Goal: Task Accomplishment & Management: Manage account settings

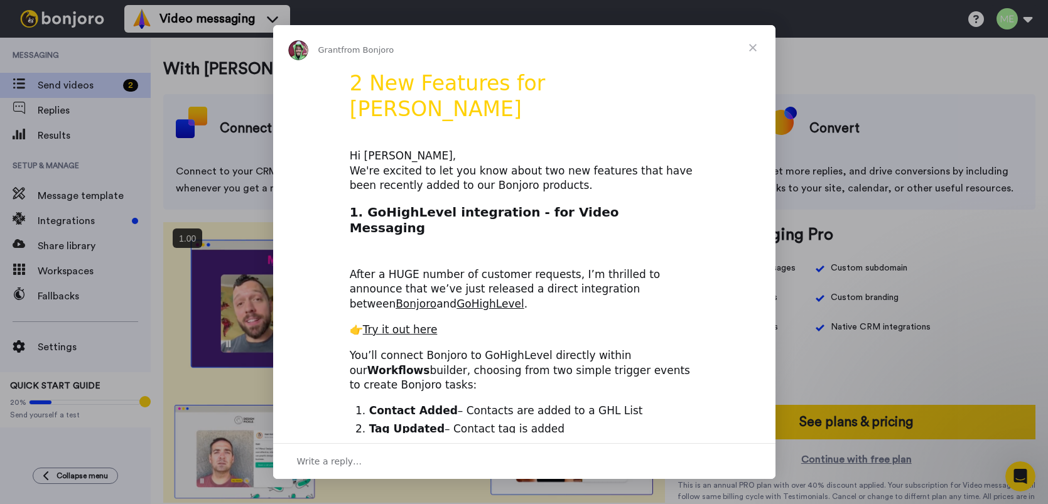
click at [754, 48] on span "Close" at bounding box center [752, 47] width 45 height 45
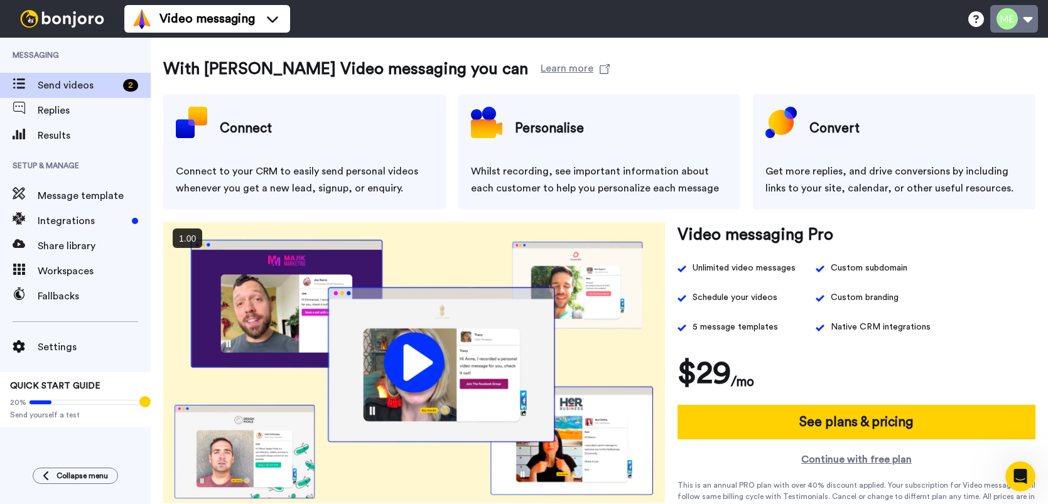
click at [1023, 23] on button at bounding box center [1014, 19] width 48 height 28
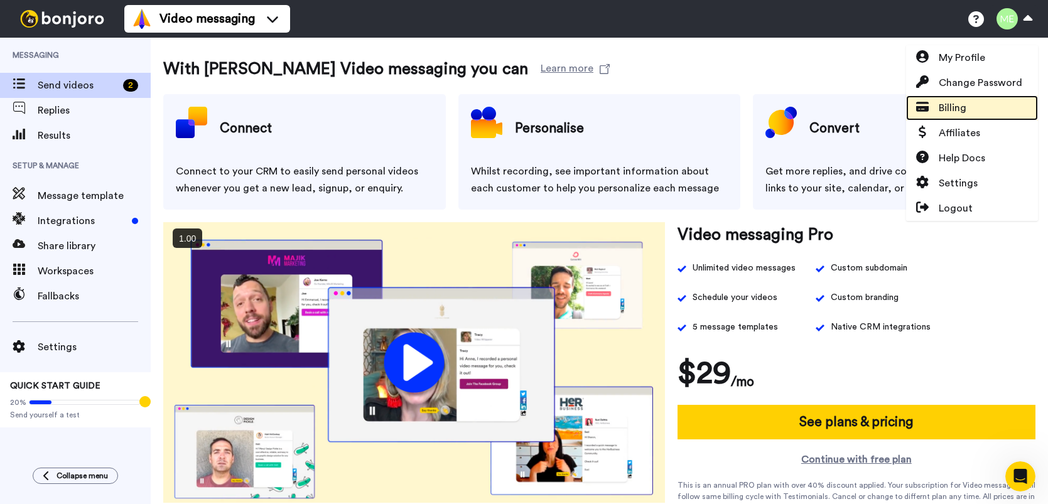
click at [957, 105] on span "Billing" at bounding box center [953, 107] width 28 height 15
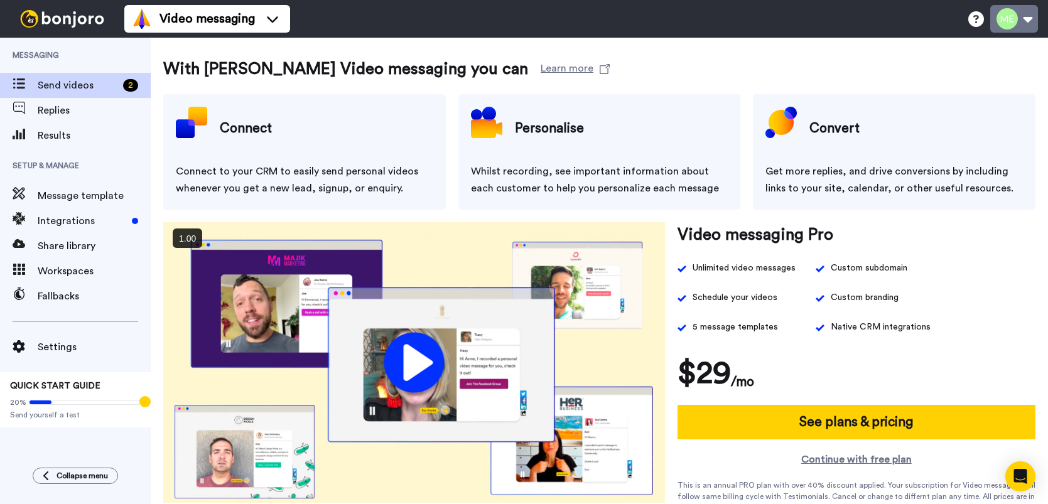
click at [1022, 27] on button at bounding box center [1014, 19] width 48 height 28
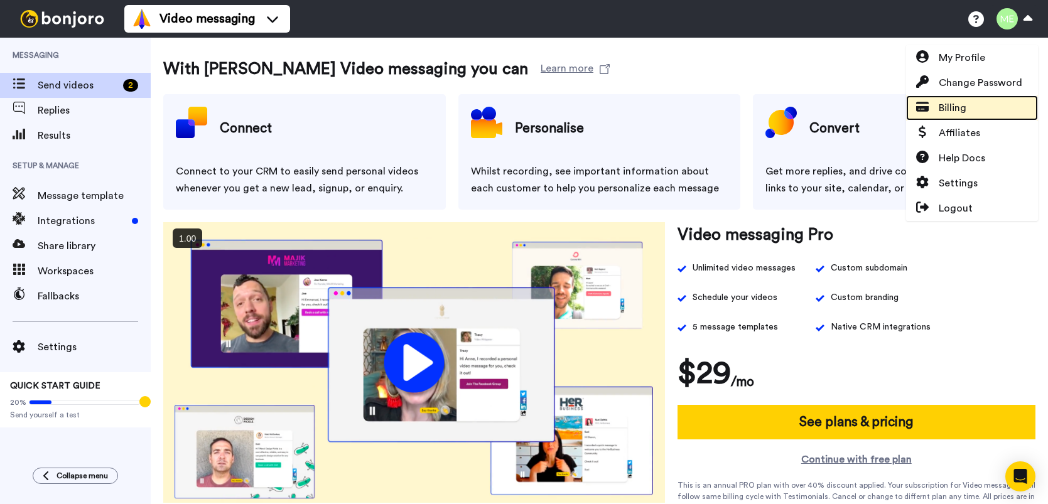
click at [954, 108] on span "Billing" at bounding box center [953, 107] width 28 height 15
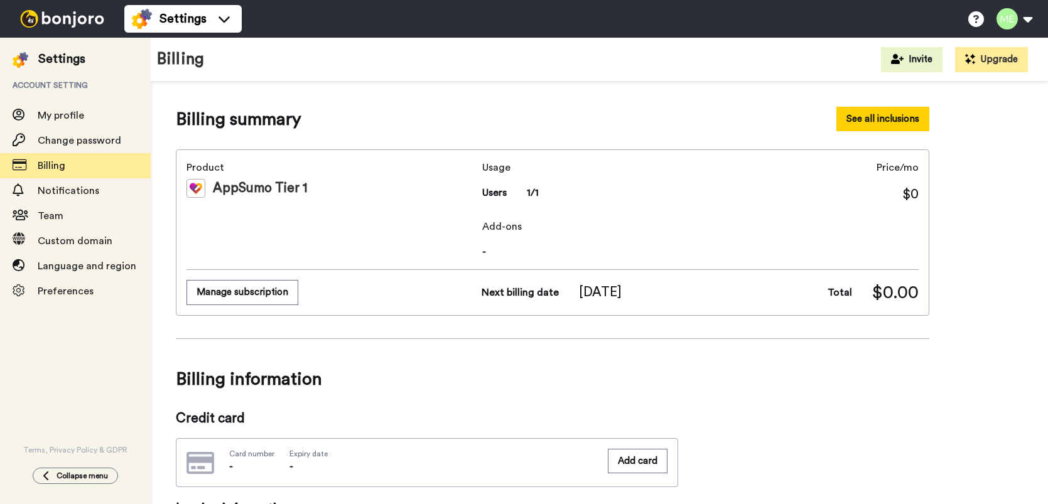
click at [873, 124] on button "See all inclusions" at bounding box center [882, 119] width 93 height 24
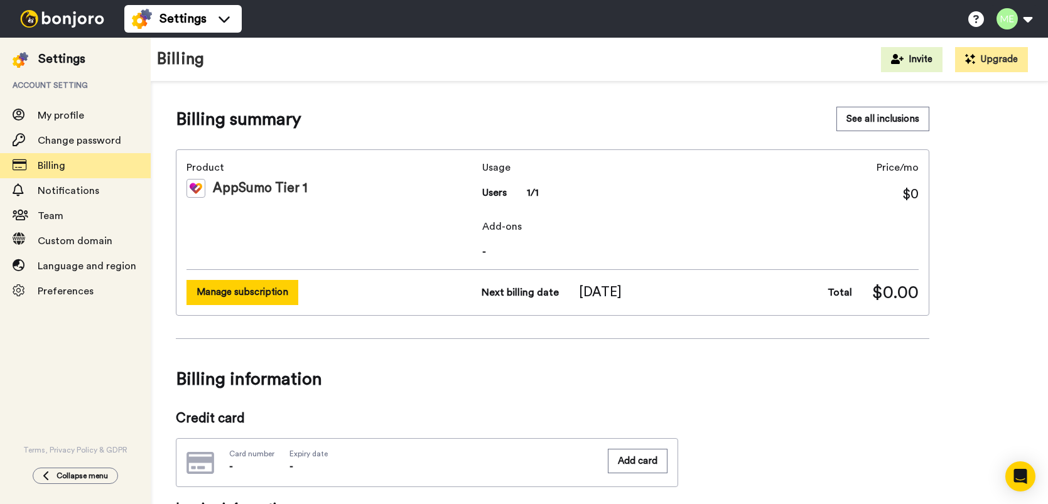
click at [229, 294] on button "Manage subscription" at bounding box center [242, 292] width 112 height 24
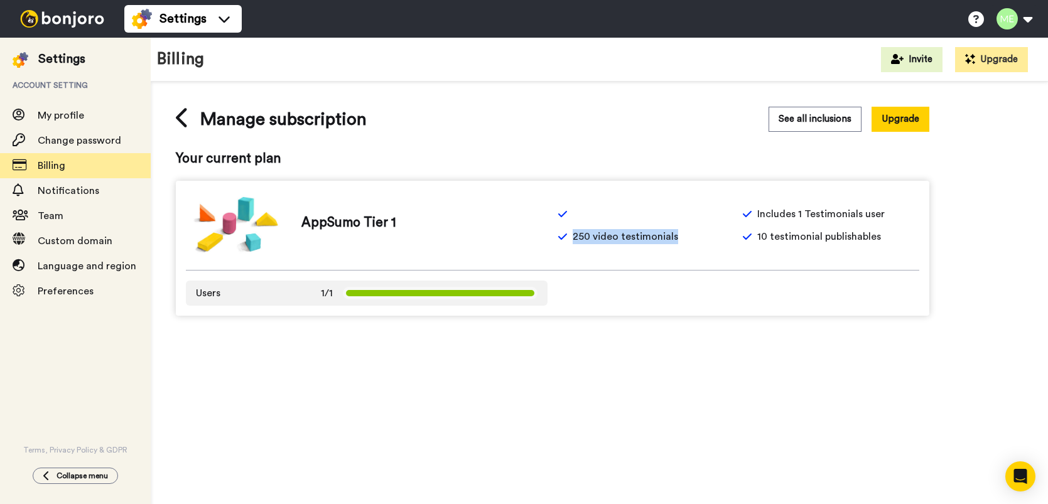
drag, startPoint x: 679, startPoint y: 237, endPoint x: 570, endPoint y: 239, distance: 109.9
click at [570, 239] on div "250 video testimonials" at bounding box center [646, 236] width 177 height 15
click at [909, 383] on div "Manage subscription See all inclusions Upgrade Your current plan AppSumo Tier 1…" at bounding box center [599, 297] width 897 height 430
click at [881, 362] on div "Manage subscription See all inclusions Upgrade Your current plan AppSumo Tier 1…" at bounding box center [599, 297] width 897 height 430
